Goal: Navigation & Orientation: Understand site structure

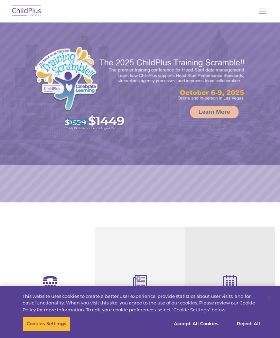
select select "MEDIUM"
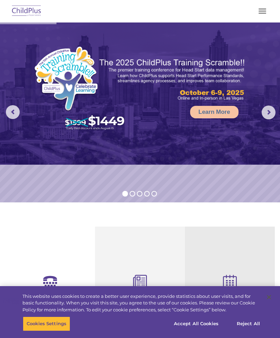
click at [263, 10] on button "button" at bounding box center [263, 11] width 15 height 11
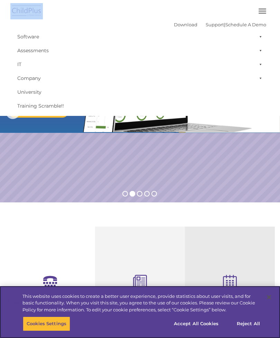
click at [191, 322] on button "Accept All Cookies" at bounding box center [196, 324] width 52 height 15
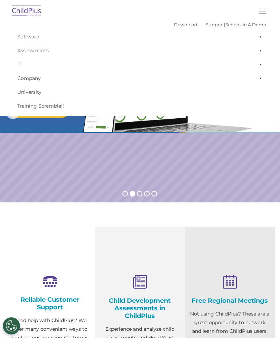
click at [263, 3] on div at bounding box center [140, 11] width 253 height 17
click at [262, 12] on button "button" at bounding box center [263, 11] width 15 height 11
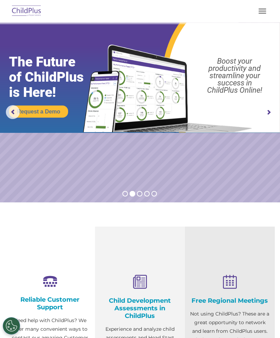
click at [259, 12] on button "button" at bounding box center [263, 11] width 15 height 11
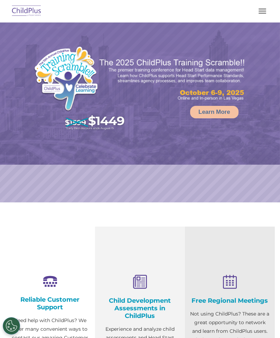
select select "MEDIUM"
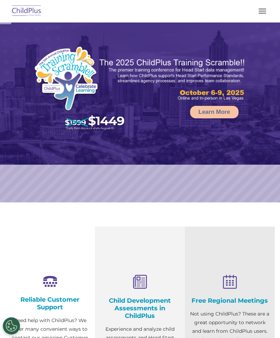
click at [267, 14] on button "button" at bounding box center [263, 11] width 15 height 11
